Goal: Obtain resource: Download file/media

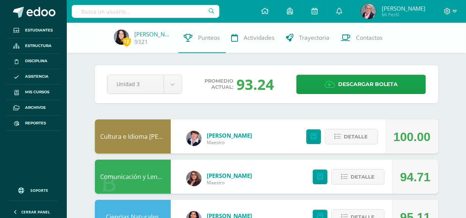
click at [134, 14] on input "text" at bounding box center [146, 11] width 148 height 13
type input "[PERSON_NAME]"
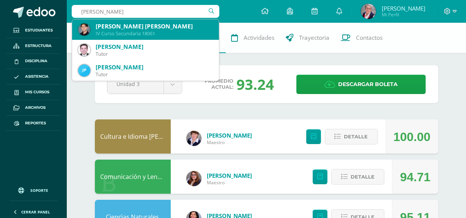
click at [140, 37] on div "[PERSON_NAME] [PERSON_NAME] IV Curso Secundaria 18061" at bounding box center [145, 29] width 135 height 20
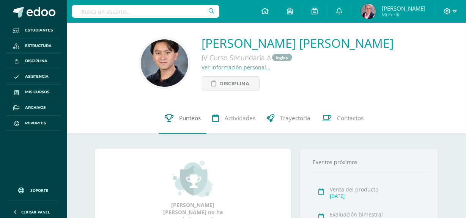
click at [187, 117] on span "Punteos" at bounding box center [190, 119] width 22 height 8
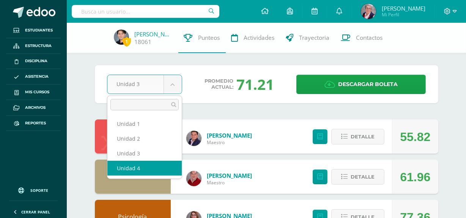
select select "Unidad 4"
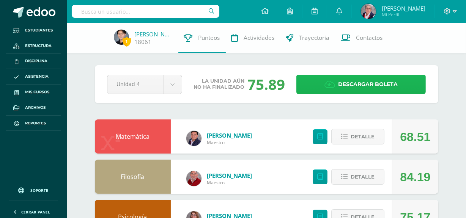
click at [377, 81] on span "Descargar boleta" at bounding box center [368, 84] width 60 height 19
click at [389, 85] on span "Descargar boleta" at bounding box center [368, 84] width 60 height 19
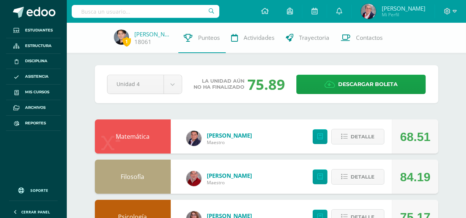
click at [173, 14] on input "text" at bounding box center [146, 11] width 148 height 13
